Goal: Transaction & Acquisition: Purchase product/service

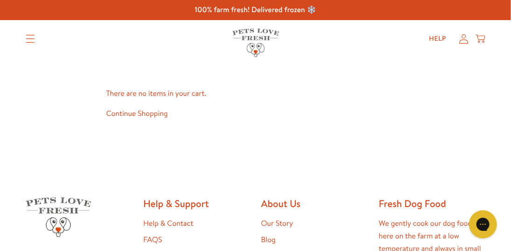
click at [465, 40] on icon at bounding box center [464, 38] width 9 height 9
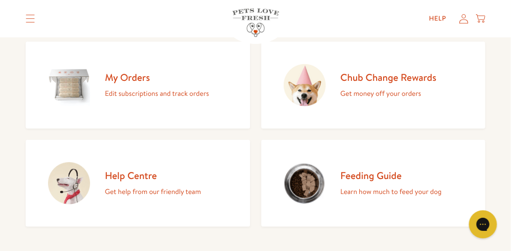
scroll to position [140, 0]
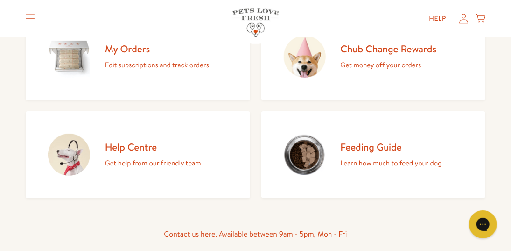
click at [124, 49] on h2 "My Orders" at bounding box center [157, 48] width 104 height 13
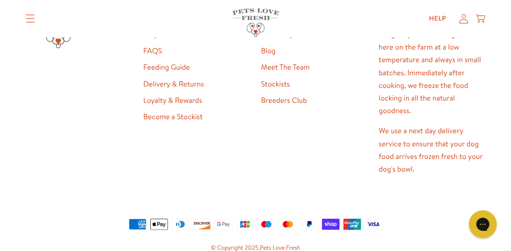
scroll to position [342, 0]
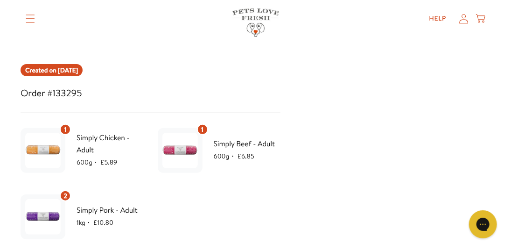
scroll to position [140, 0]
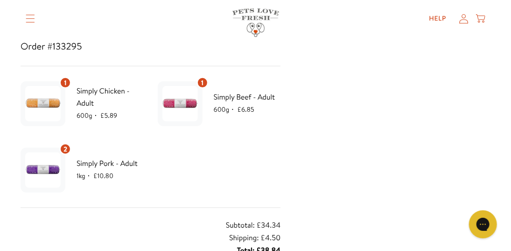
click at [0, 0] on link "Shop All" at bounding box center [0, 0] width 0 height 0
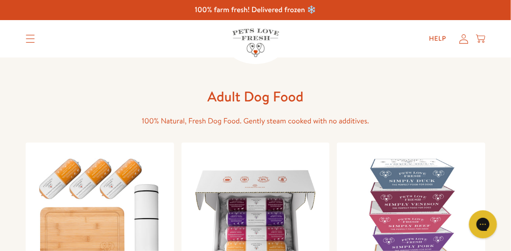
click at [0, 0] on link "Shop All" at bounding box center [0, 0] width 0 height 0
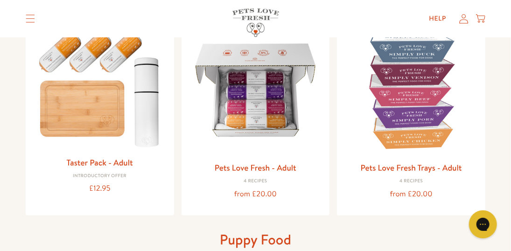
scroll to position [140, 0]
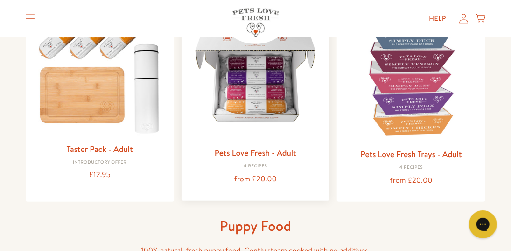
click at [263, 115] on img at bounding box center [256, 75] width 134 height 134
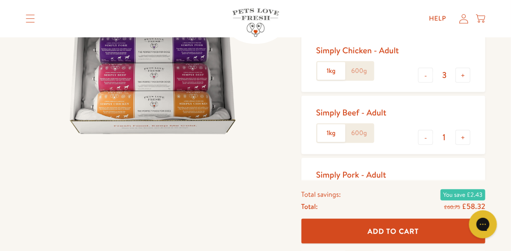
scroll to position [187, 0]
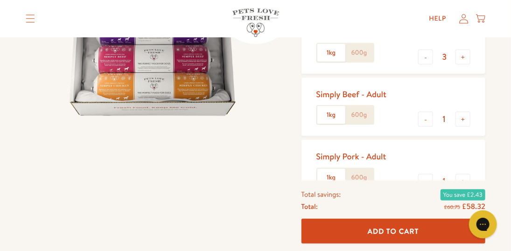
click at [357, 116] on label "600g" at bounding box center [359, 115] width 28 height 18
click at [0, 0] on input "600g" at bounding box center [0, 0] width 0 height 0
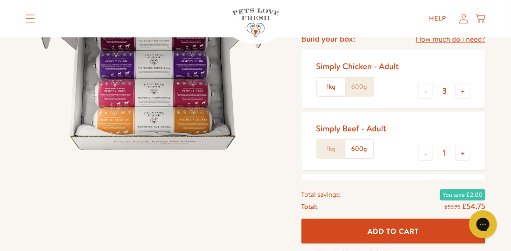
scroll to position [140, 0]
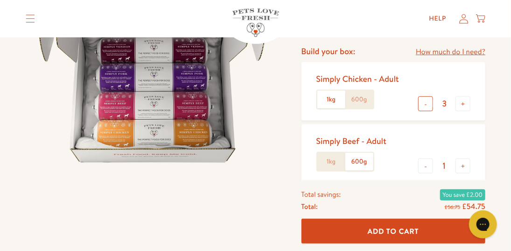
click at [424, 104] on button "-" at bounding box center [425, 103] width 15 height 15
type input "1"
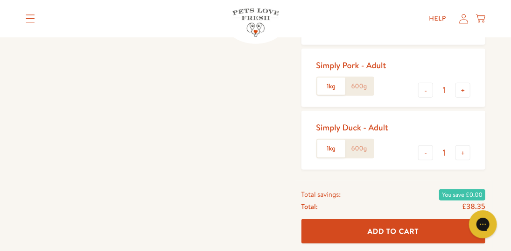
scroll to position [280, 0]
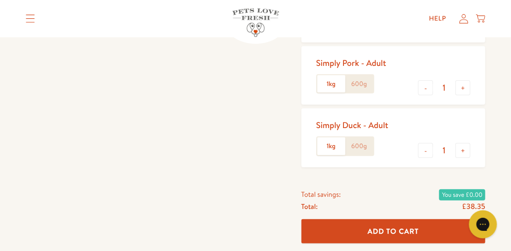
click at [363, 88] on label "600g" at bounding box center [359, 84] width 28 height 18
click at [0, 0] on input "600g" at bounding box center [0, 0] width 0 height 0
click at [464, 91] on button "+" at bounding box center [463, 87] width 15 height 15
type input "2"
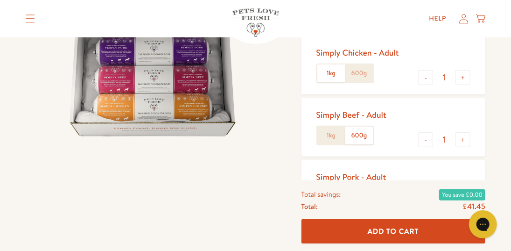
scroll to position [140, 0]
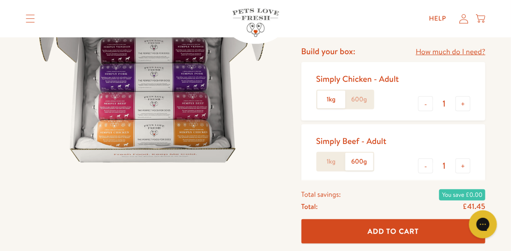
click at [355, 100] on label "600g" at bounding box center [359, 100] width 28 height 18
click at [0, 0] on input "600g" at bounding box center [0, 0] width 0 height 0
click at [464, 105] on button "+" at bounding box center [463, 103] width 15 height 15
type input "2"
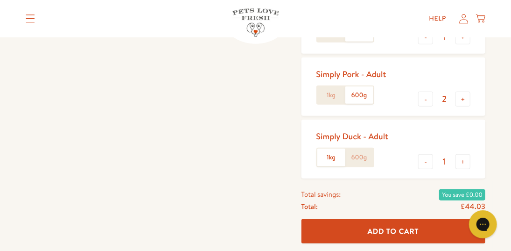
scroll to position [280, 0]
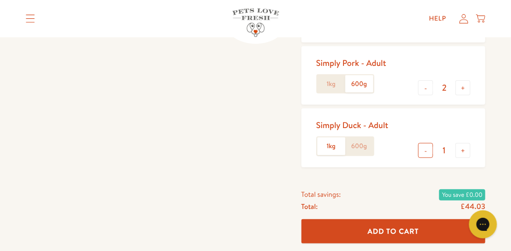
click at [425, 151] on button "-" at bounding box center [425, 150] width 15 height 15
type input "0"
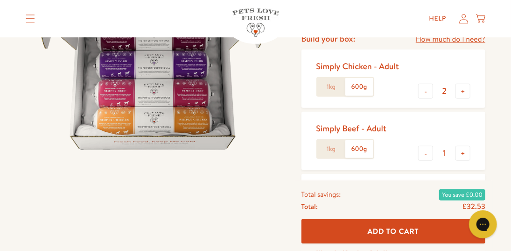
scroll to position [140, 0]
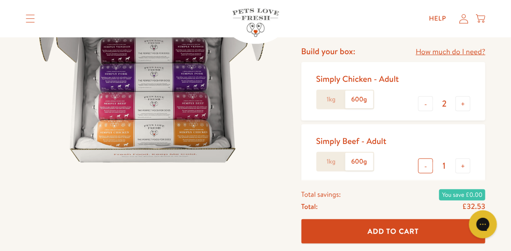
click at [429, 167] on button "-" at bounding box center [425, 165] width 15 height 15
type input "0"
click at [427, 104] on button "-" at bounding box center [425, 103] width 15 height 15
type input "1"
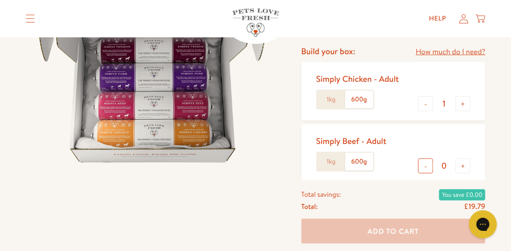
click at [426, 165] on button "-" at bounding box center [425, 165] width 15 height 15
click at [464, 166] on button "+" at bounding box center [463, 165] width 15 height 15
type input "1"
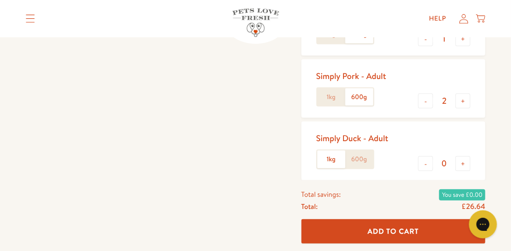
scroll to position [280, 0]
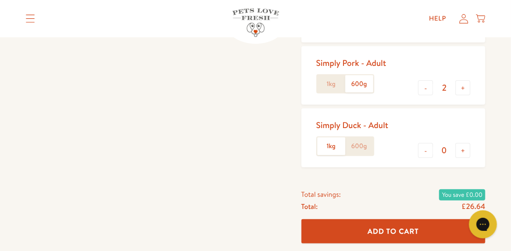
click at [405, 233] on span "Add To Cart" at bounding box center [393, 231] width 51 height 10
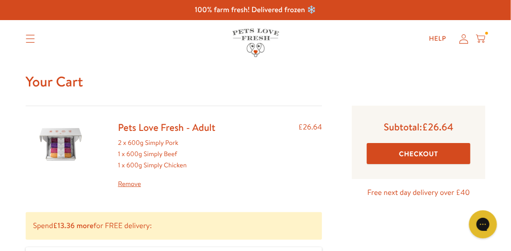
click at [417, 155] on button "Checkout" at bounding box center [419, 153] width 104 height 21
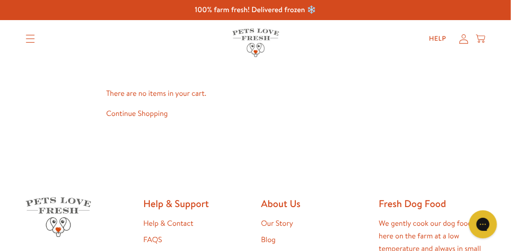
click at [463, 41] on icon at bounding box center [463, 39] width 9 height 10
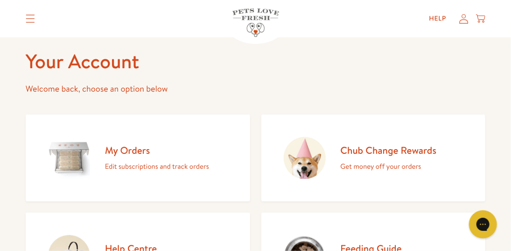
scroll to position [93, 0]
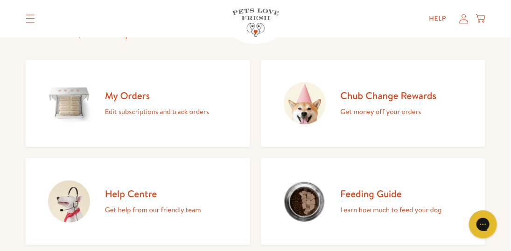
click at [135, 96] on h2 "My Orders" at bounding box center [157, 95] width 104 height 13
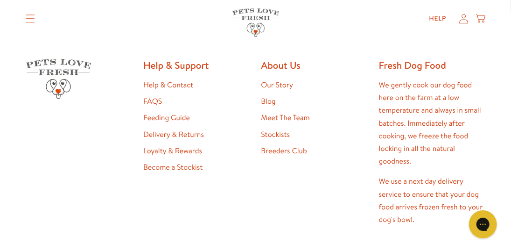
scroll to position [250, 0]
